Goal: Contribute content

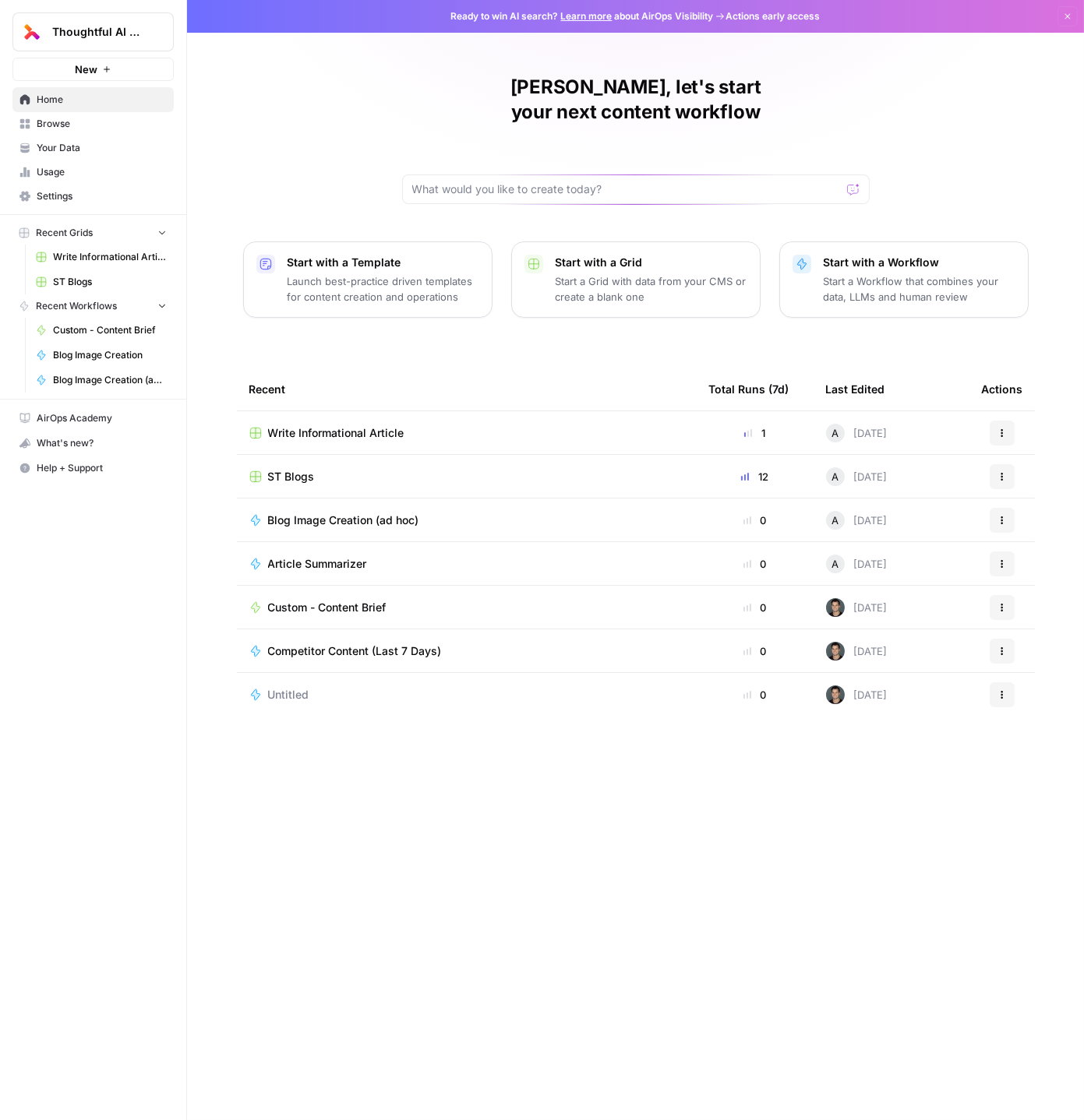
click at [297, 468] on span "ST Blogs" at bounding box center [292, 476] width 47 height 16
click at [301, 425] on span "Write Informational Article" at bounding box center [336, 433] width 136 height 16
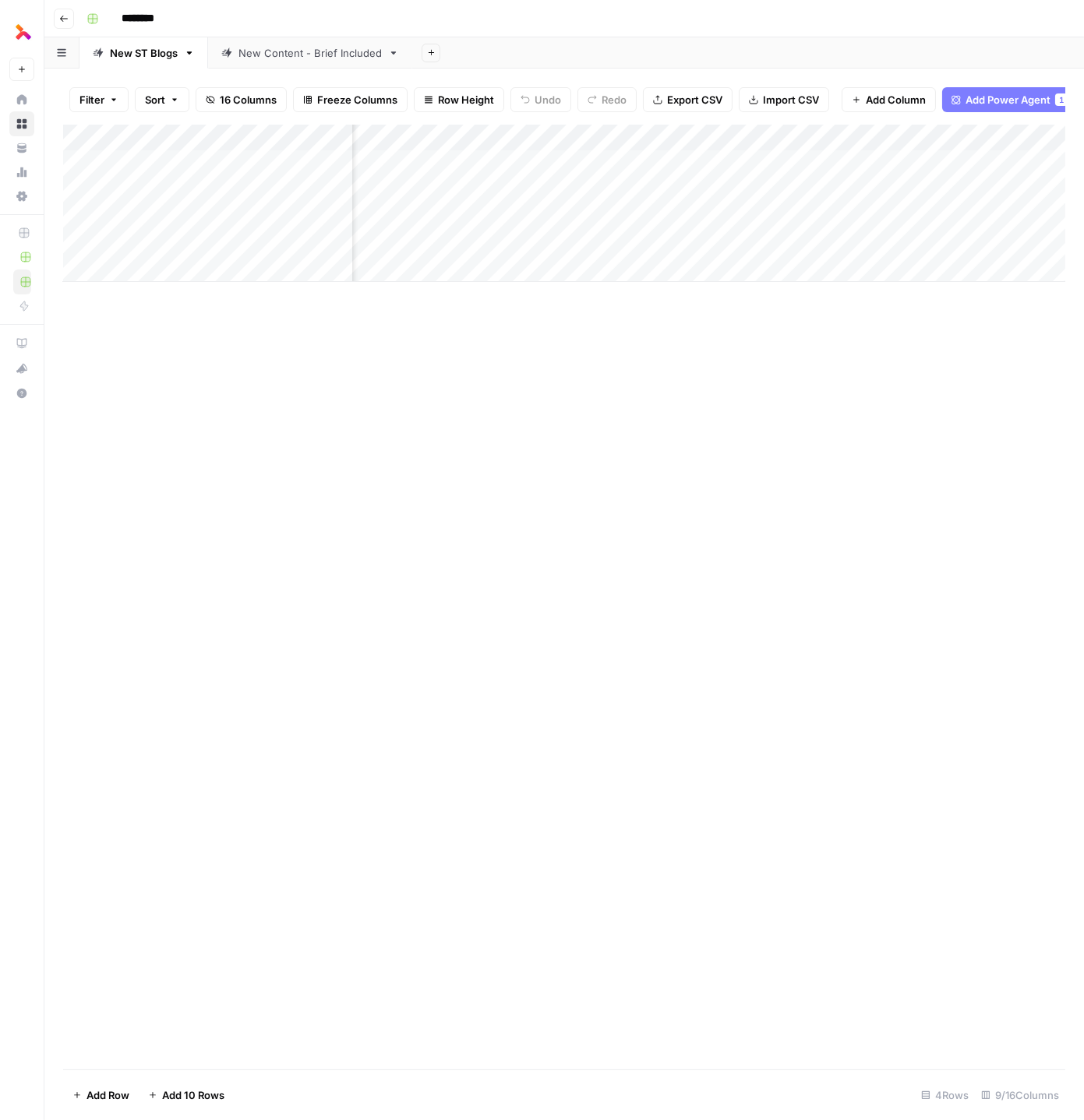
scroll to position [0, 75]
click at [263, 60] on link "New Content - Brief Included" at bounding box center [310, 53] width 204 height 31
click at [266, 154] on div "Add Column" at bounding box center [564, 190] width 1002 height 131
click at [755, 193] on div "Add Column" at bounding box center [564, 190] width 1002 height 131
